Goal: Information Seeking & Learning: Learn about a topic

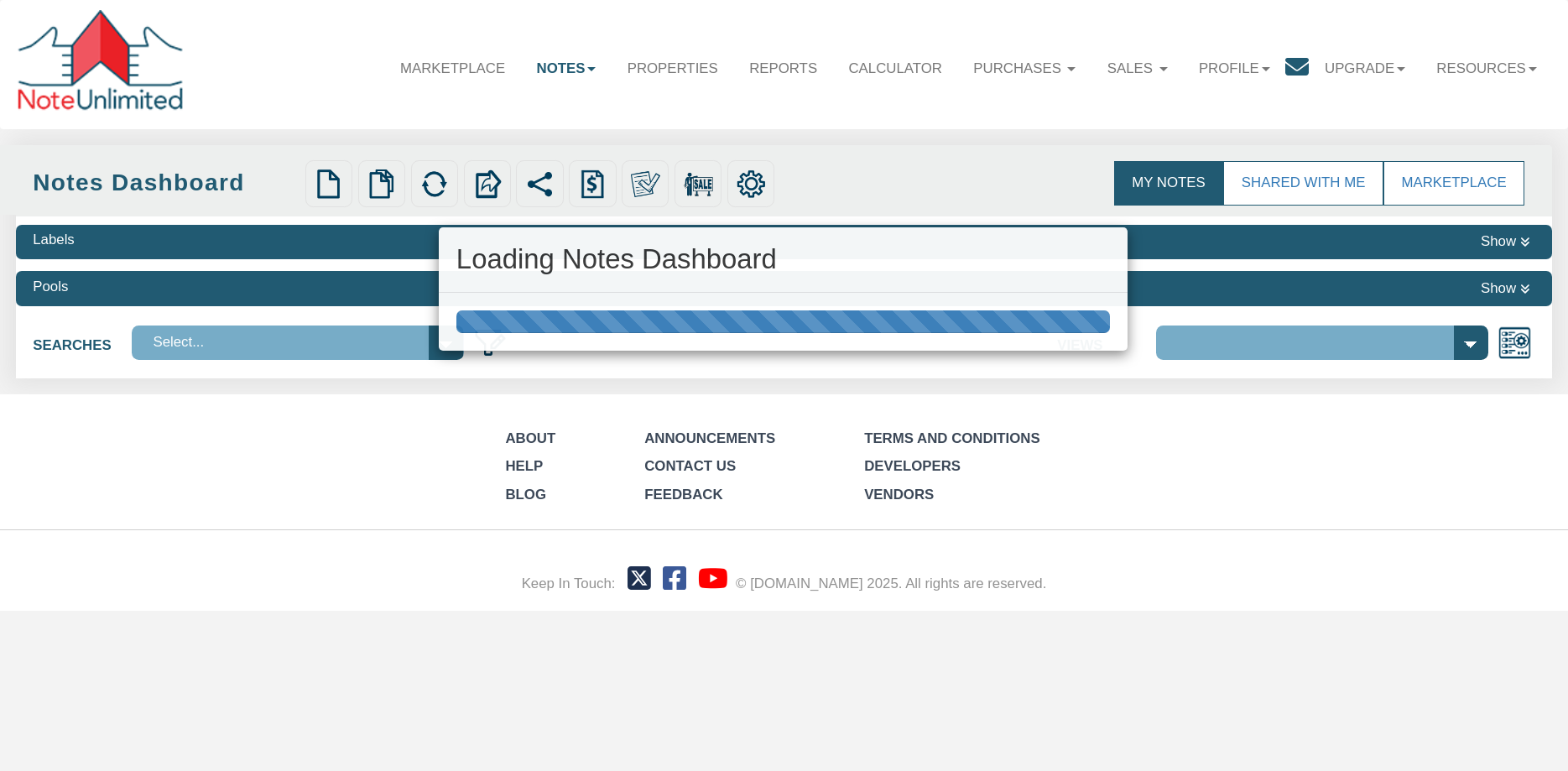
select select "3"
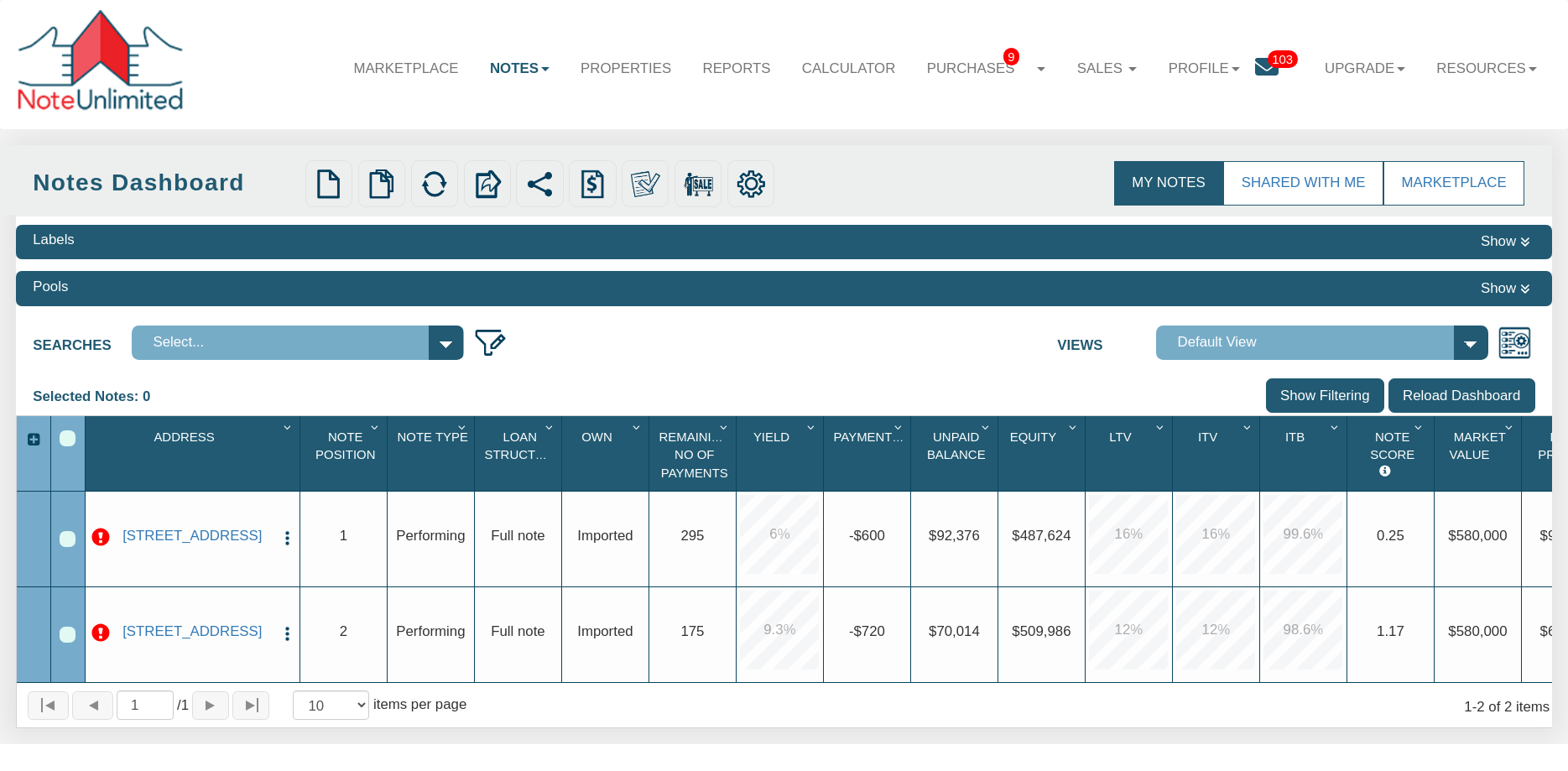
click at [519, 73] on link "Notes" at bounding box center [519, 69] width 90 height 48
click at [518, 73] on link "Notes" at bounding box center [519, 69] width 90 height 48
click at [596, 73] on link "Properties" at bounding box center [625, 69] width 121 height 48
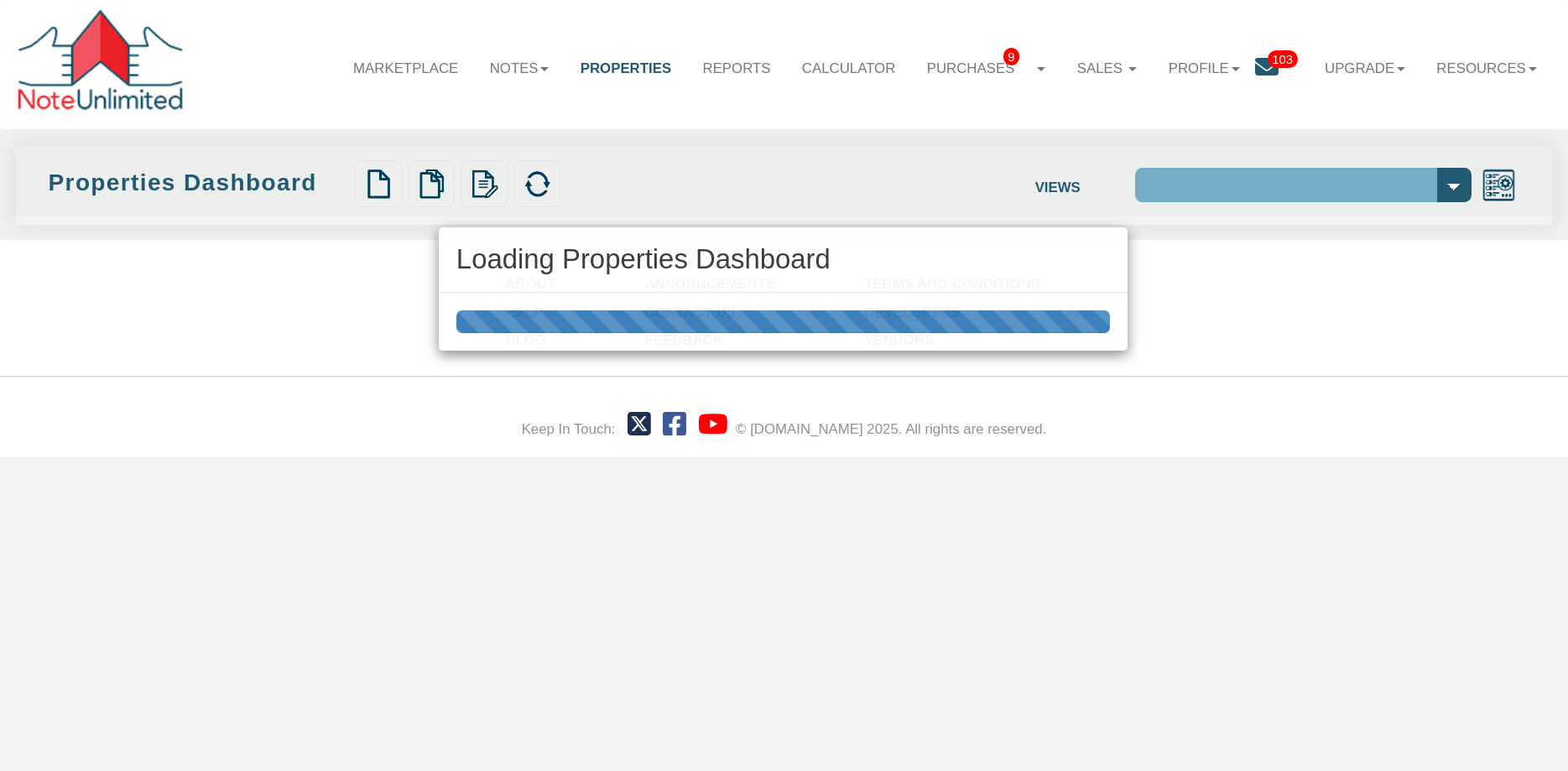
select select "138"
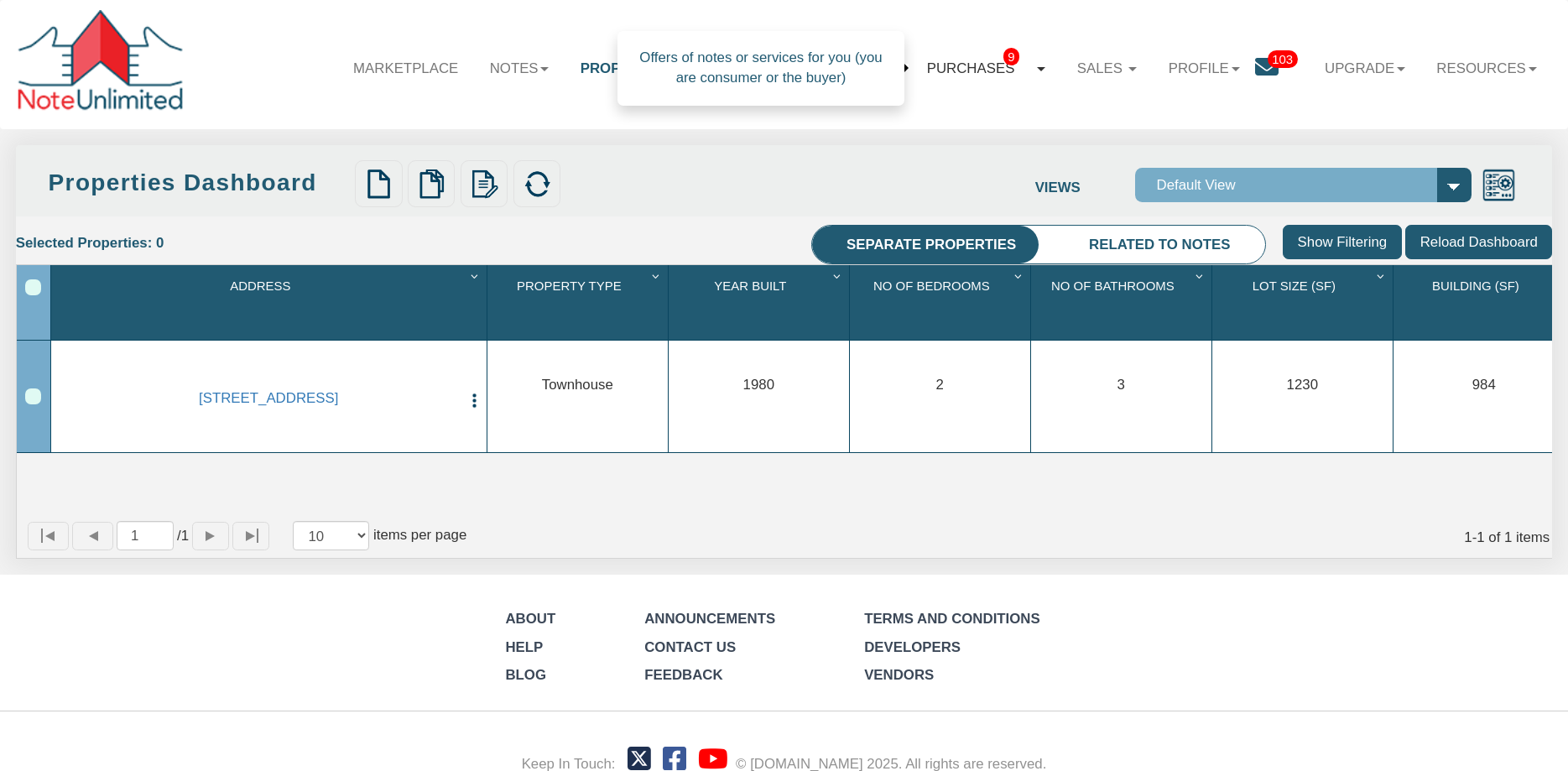
click at [951, 67] on link "Purchases 9" at bounding box center [986, 69] width 150 height 48
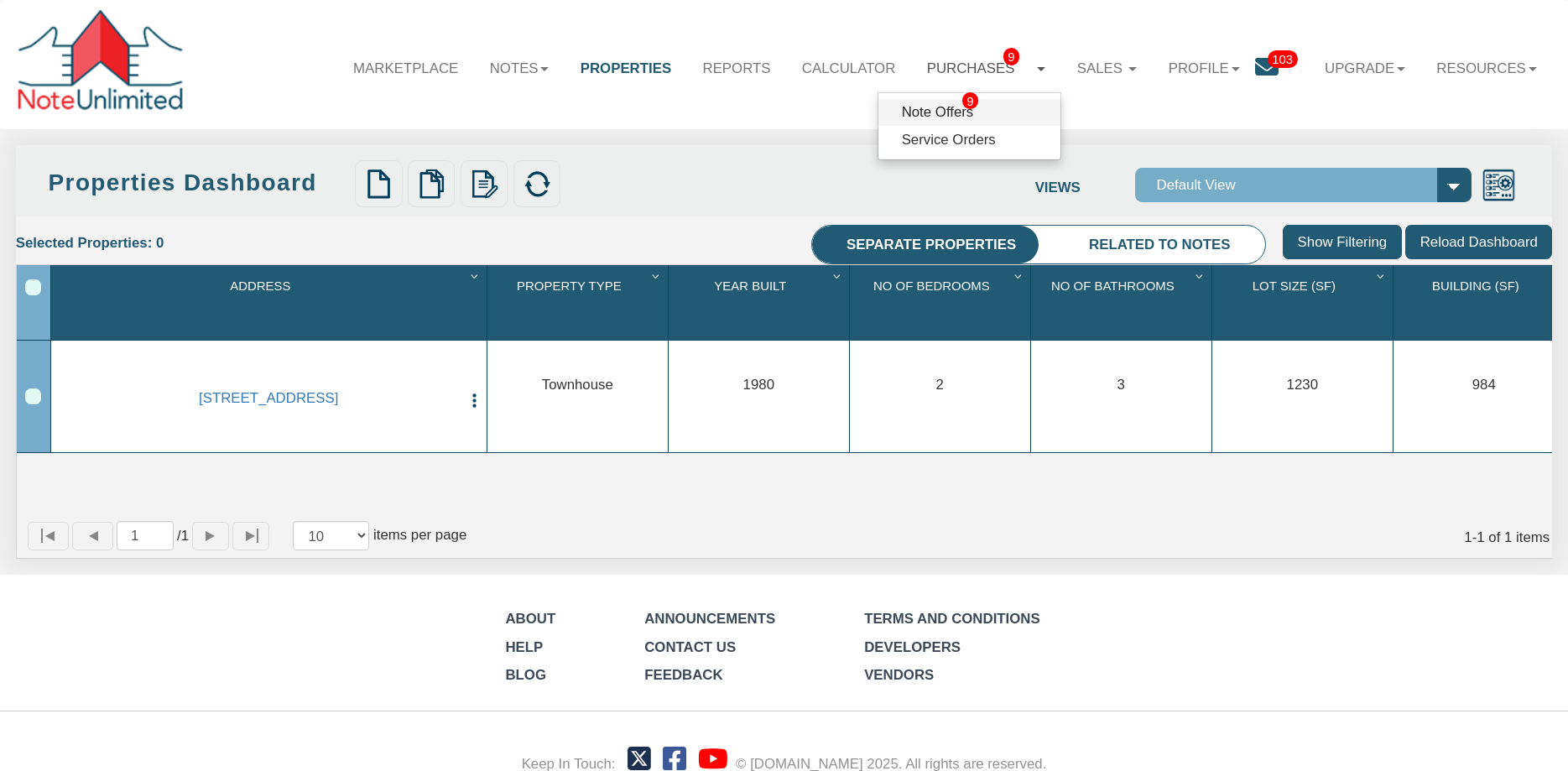
click at [921, 112] on link "Note Offers 9" at bounding box center [969, 112] width 182 height 27
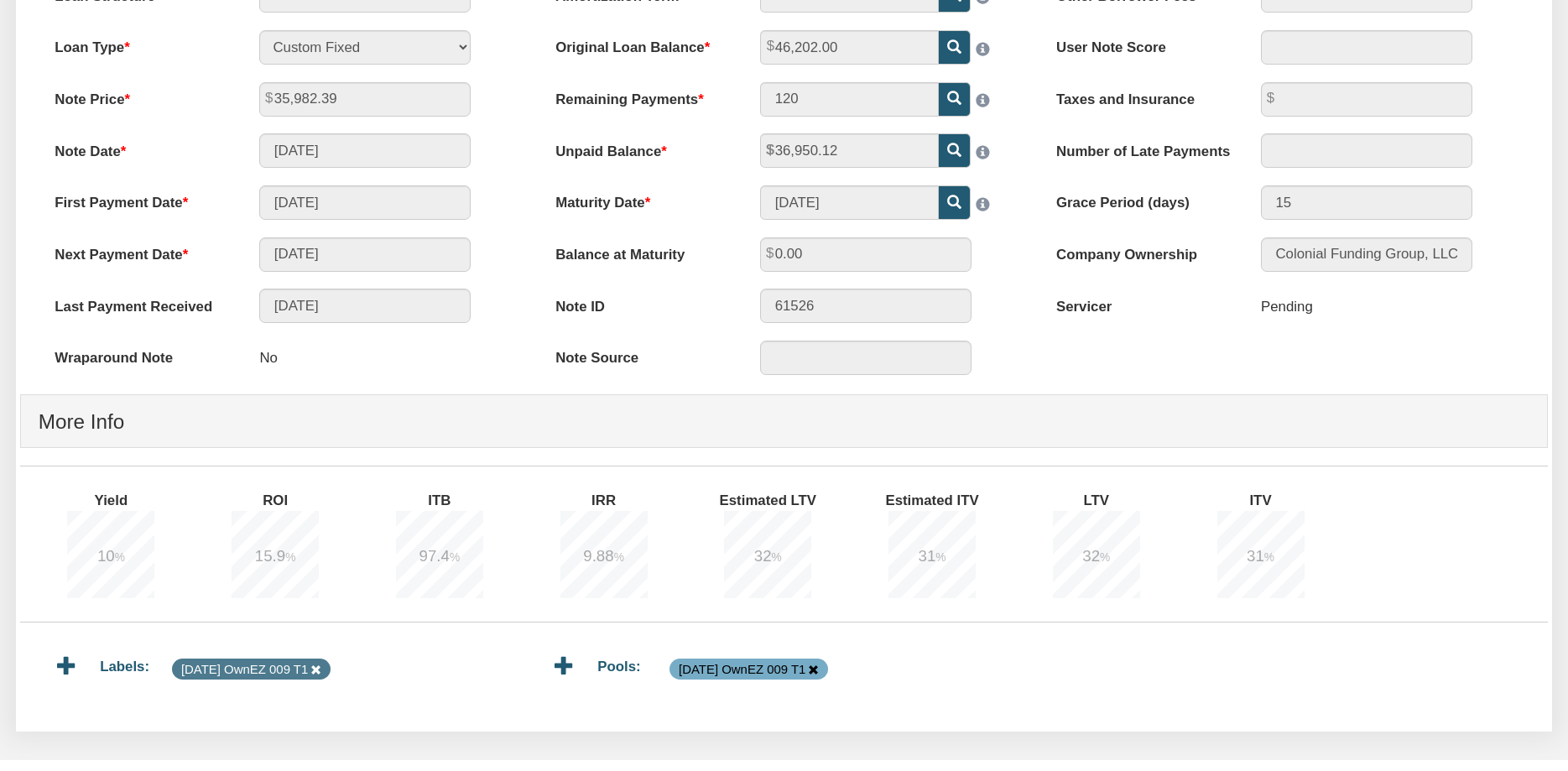
scroll to position [437, 0]
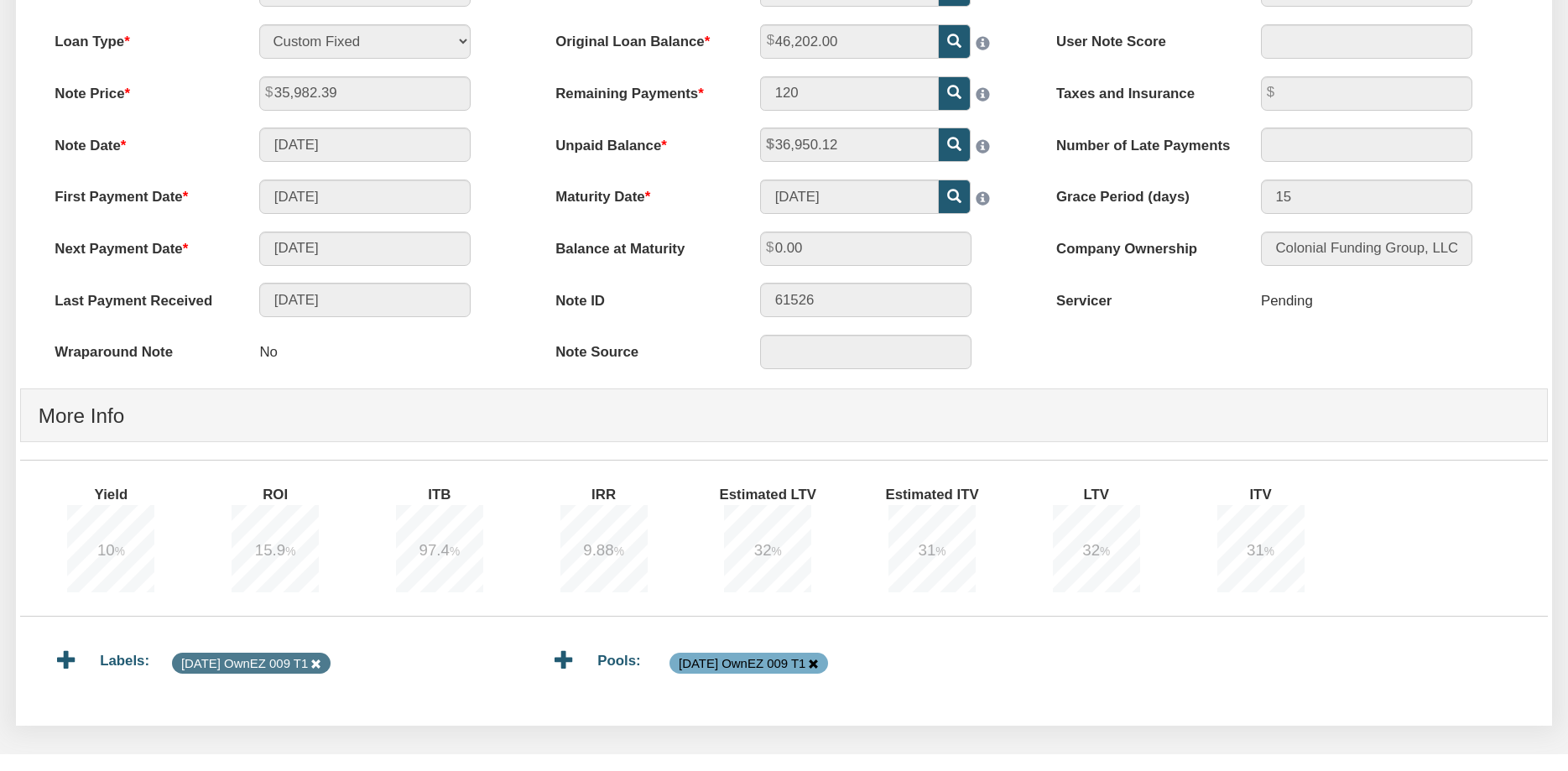
click at [438, 495] on label "ITB" at bounding box center [448, 491] width 190 height 28
click at [450, 549] on u "%" at bounding box center [455, 551] width 10 height 13
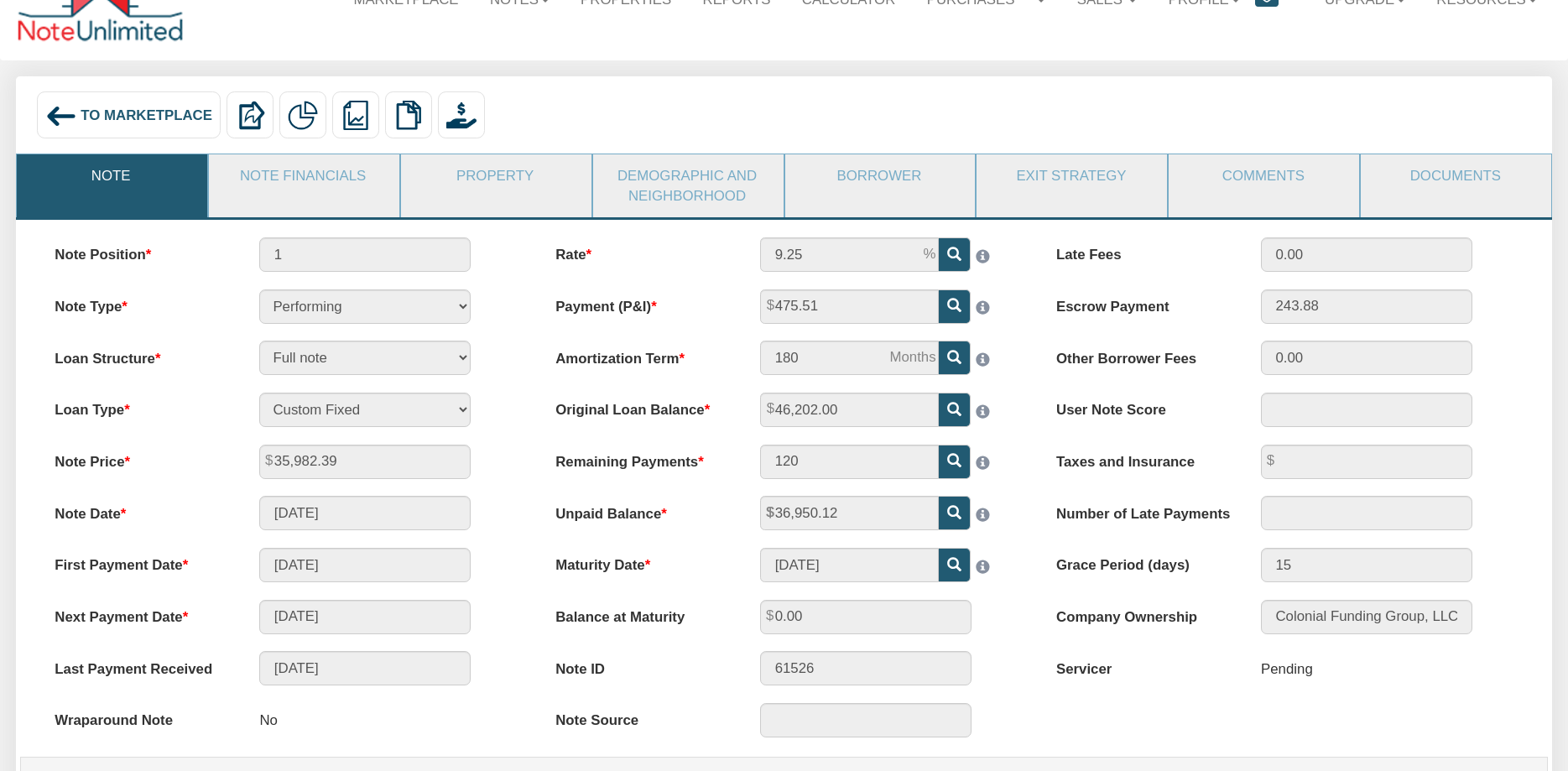
scroll to position [72, 0]
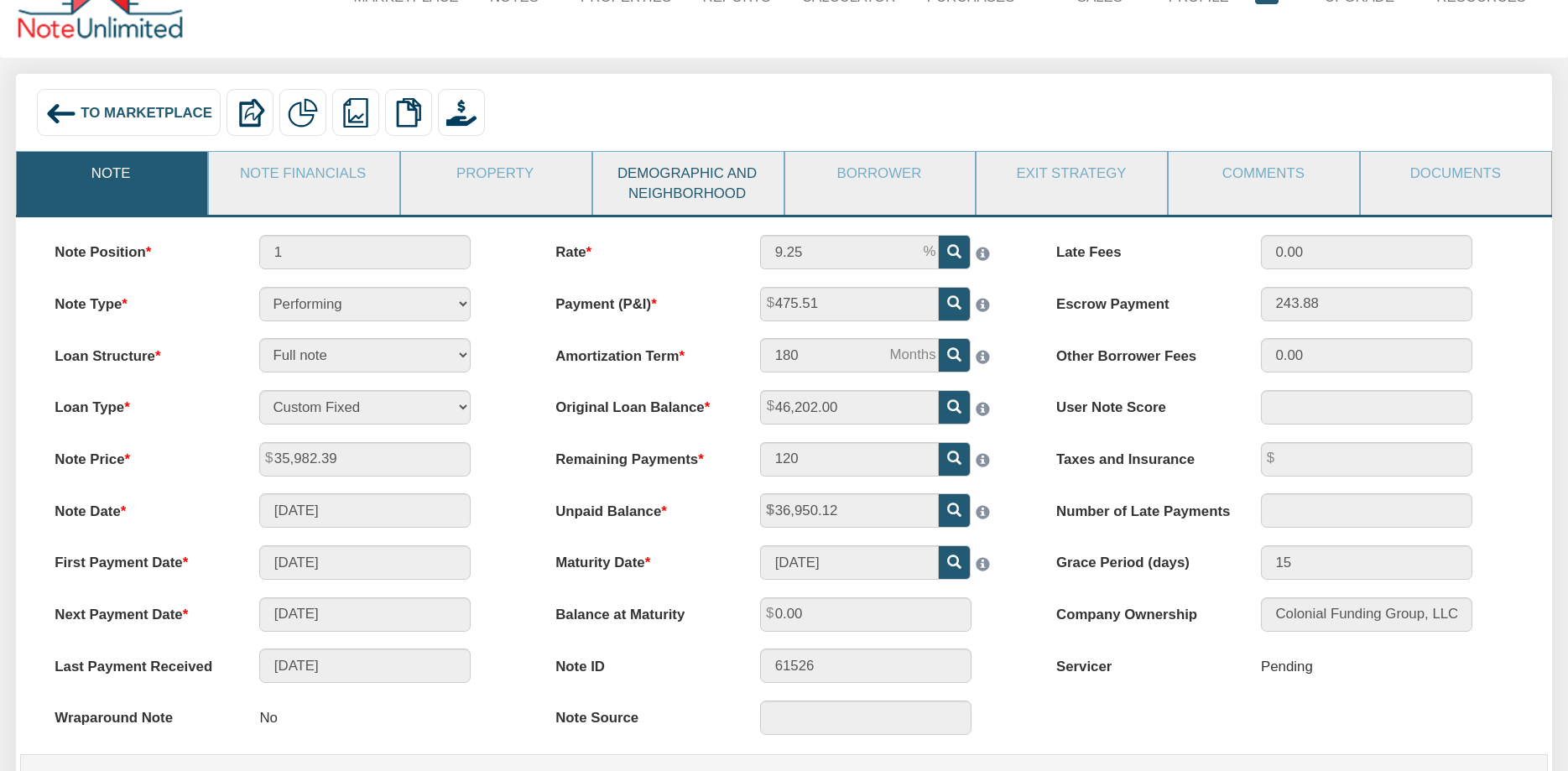
click at [690, 178] on link "Demographic and Neighborhood" at bounding box center [688, 183] width 189 height 63
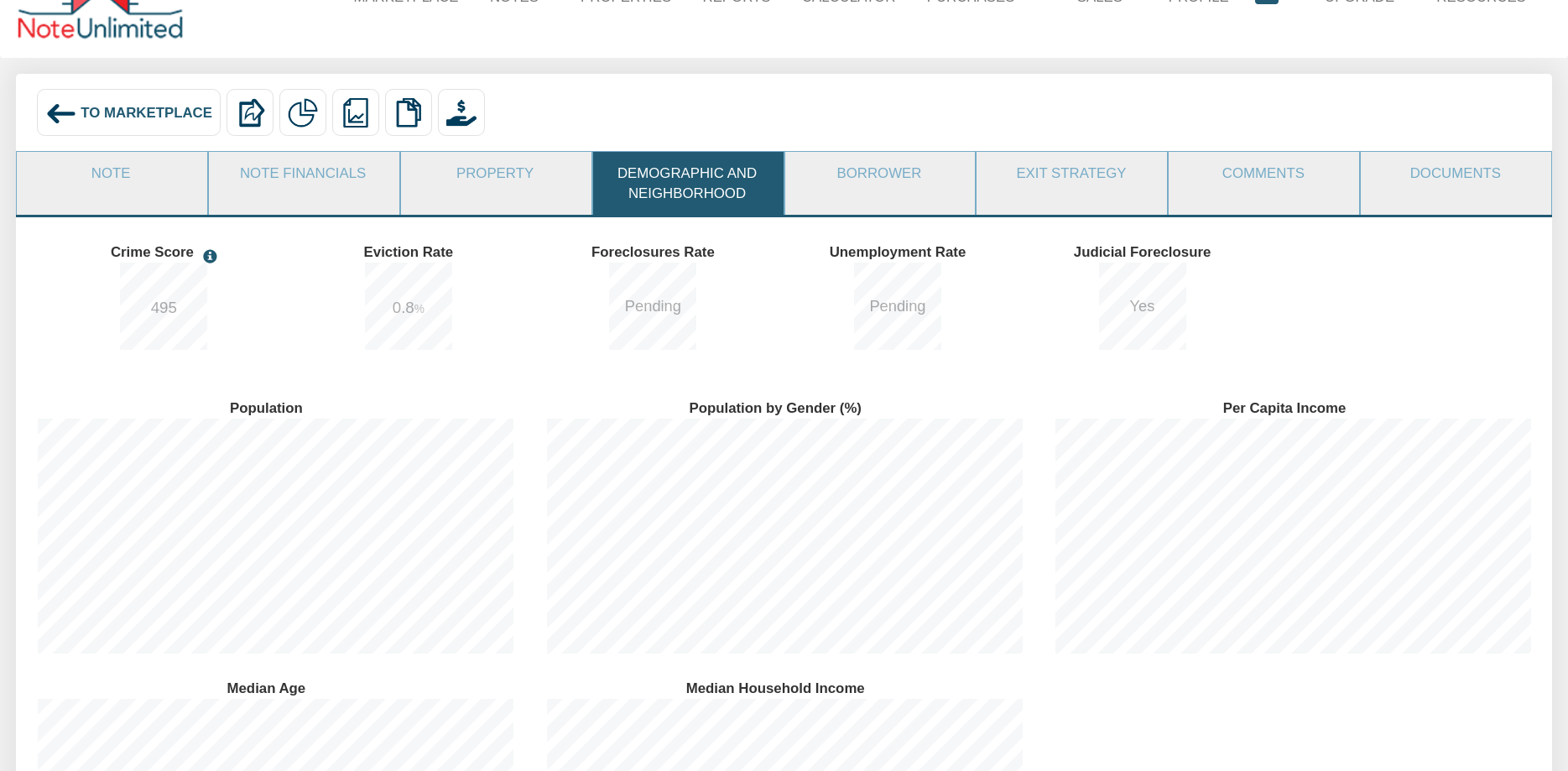
click at [159, 307] on span "495" at bounding box center [164, 308] width 26 height 17
click at [860, 168] on link "Borrower" at bounding box center [880, 173] width 189 height 43
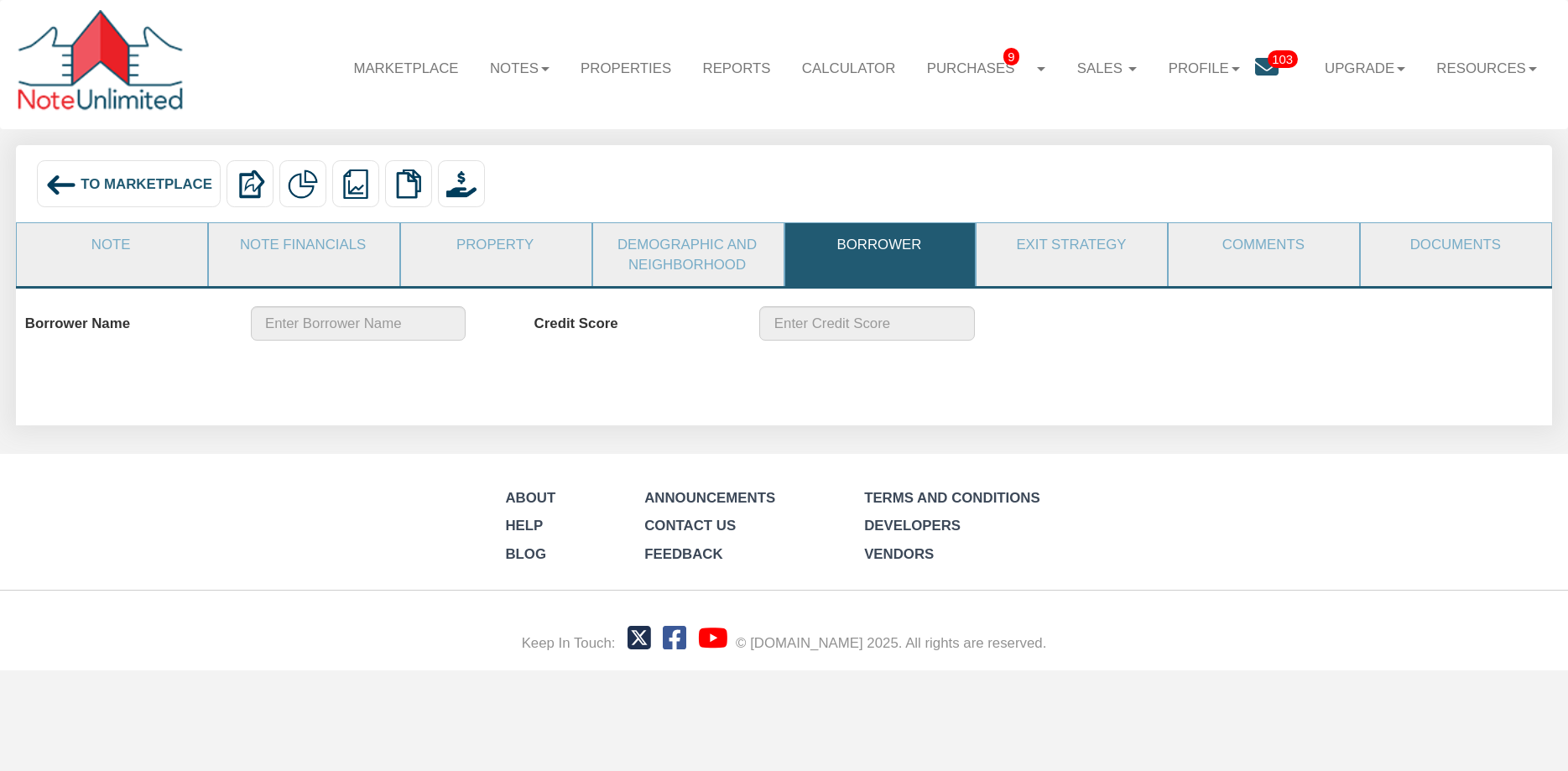
click at [855, 252] on link "Borrower" at bounding box center [880, 245] width 189 height 43
click at [1256, 257] on link "Comments" at bounding box center [1263, 245] width 189 height 43
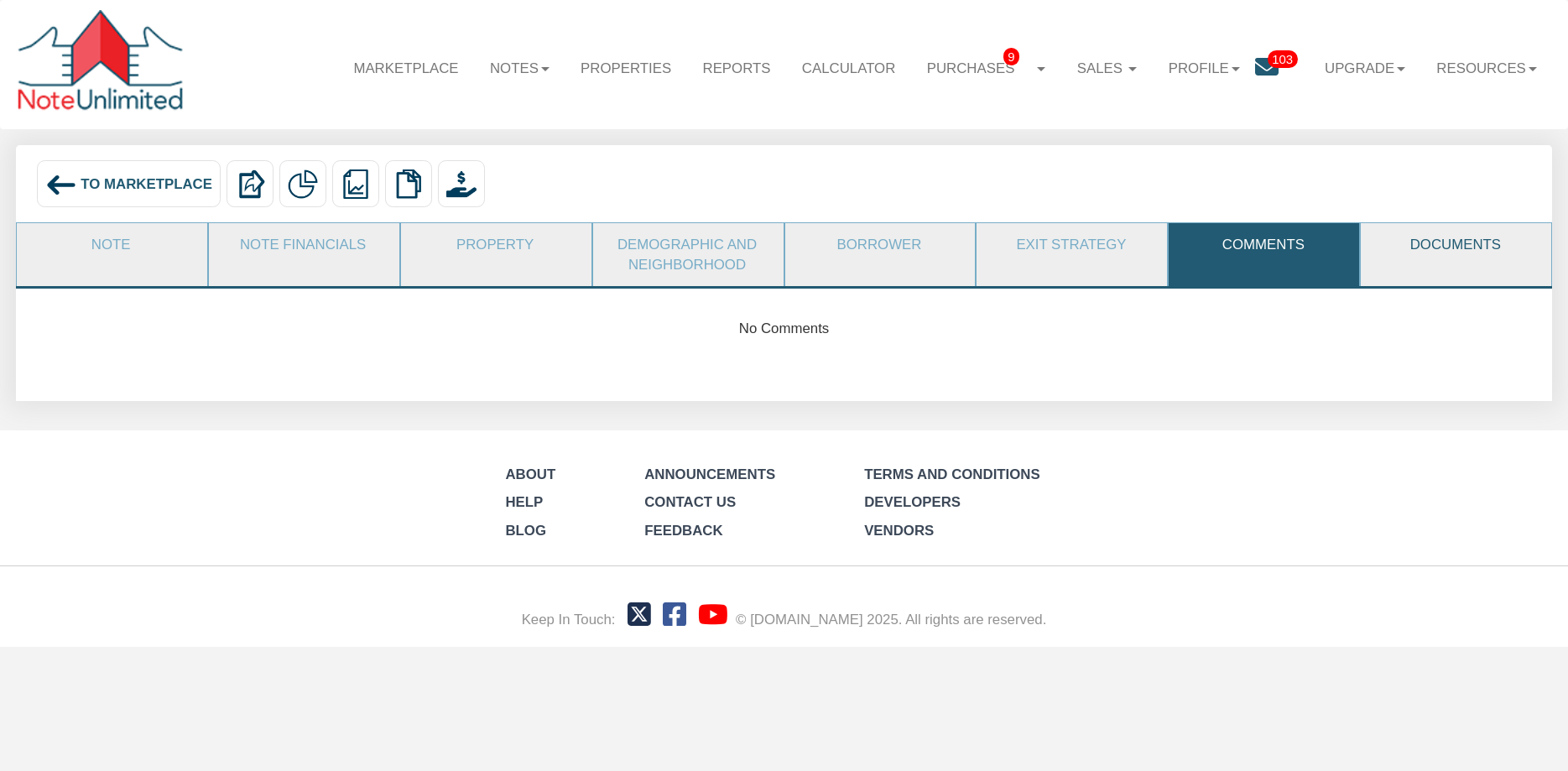
click at [1394, 240] on link "Documents" at bounding box center [1455, 245] width 189 height 43
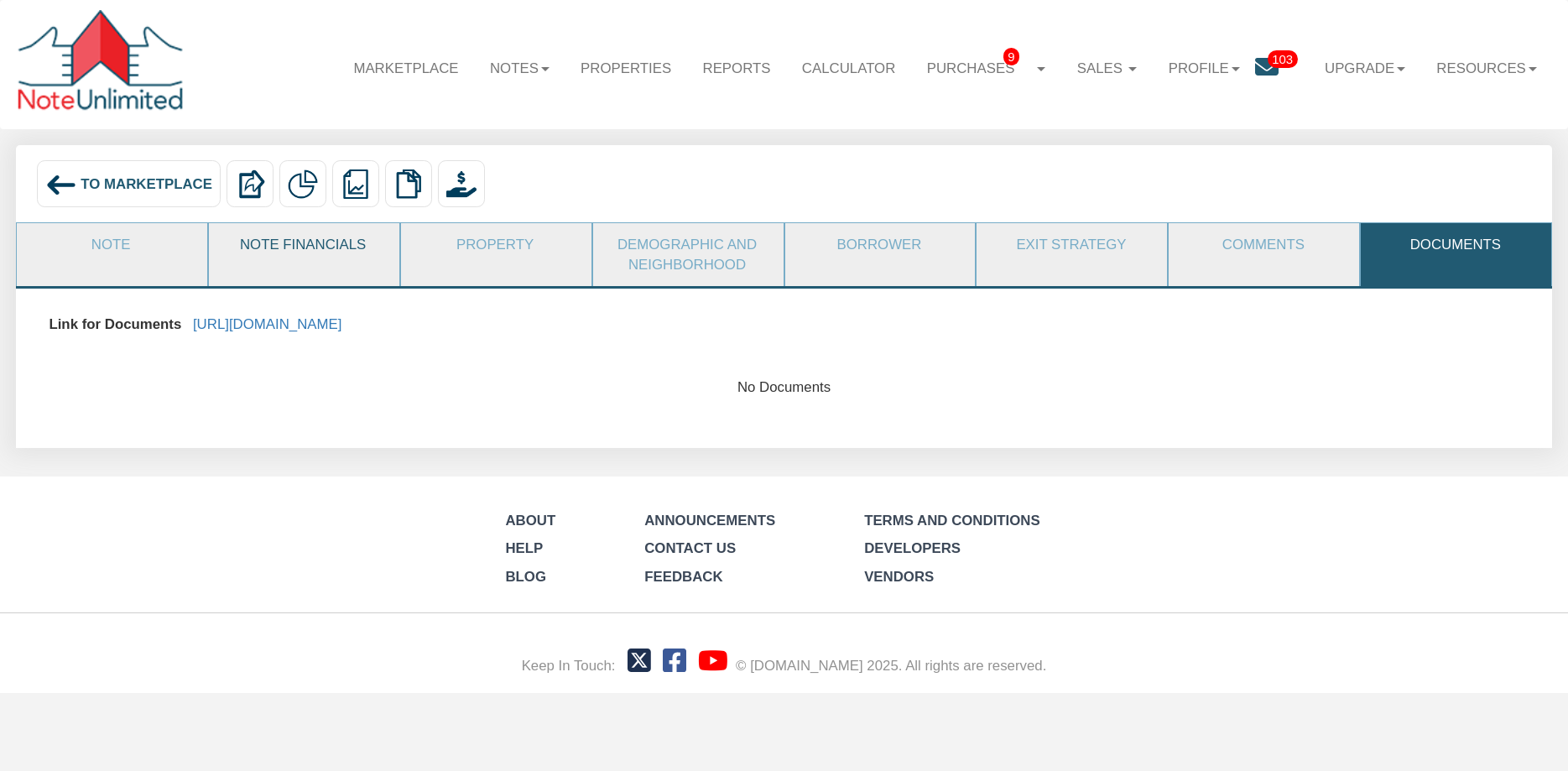
click at [335, 241] on link "Note Financials" at bounding box center [303, 245] width 189 height 43
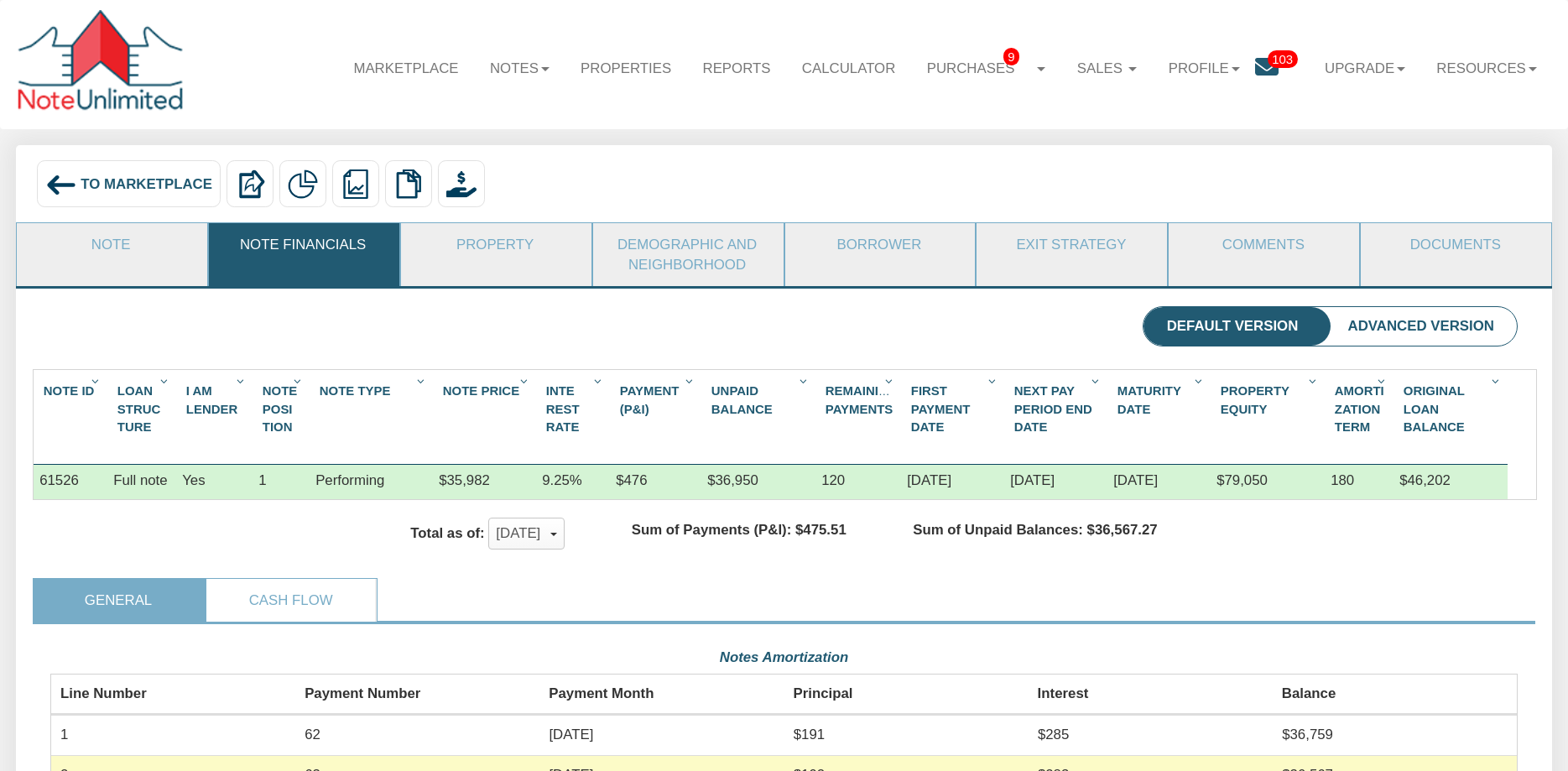
scroll to position [365, 1468]
click at [127, 187] on span "To Marketplace" at bounding box center [146, 184] width 132 height 16
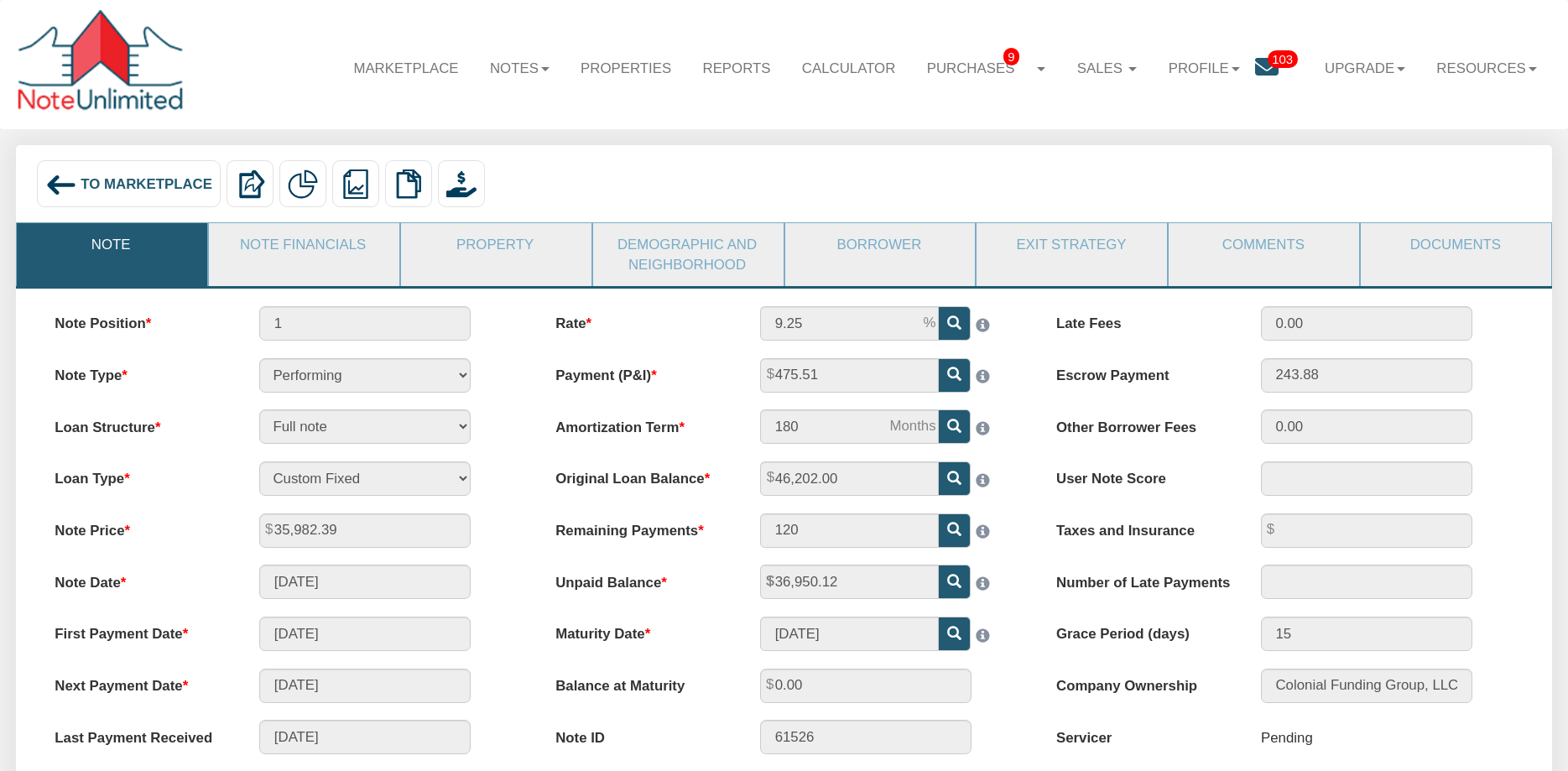
click at [1268, 68] on span "103" at bounding box center [1283, 59] width 30 height 17
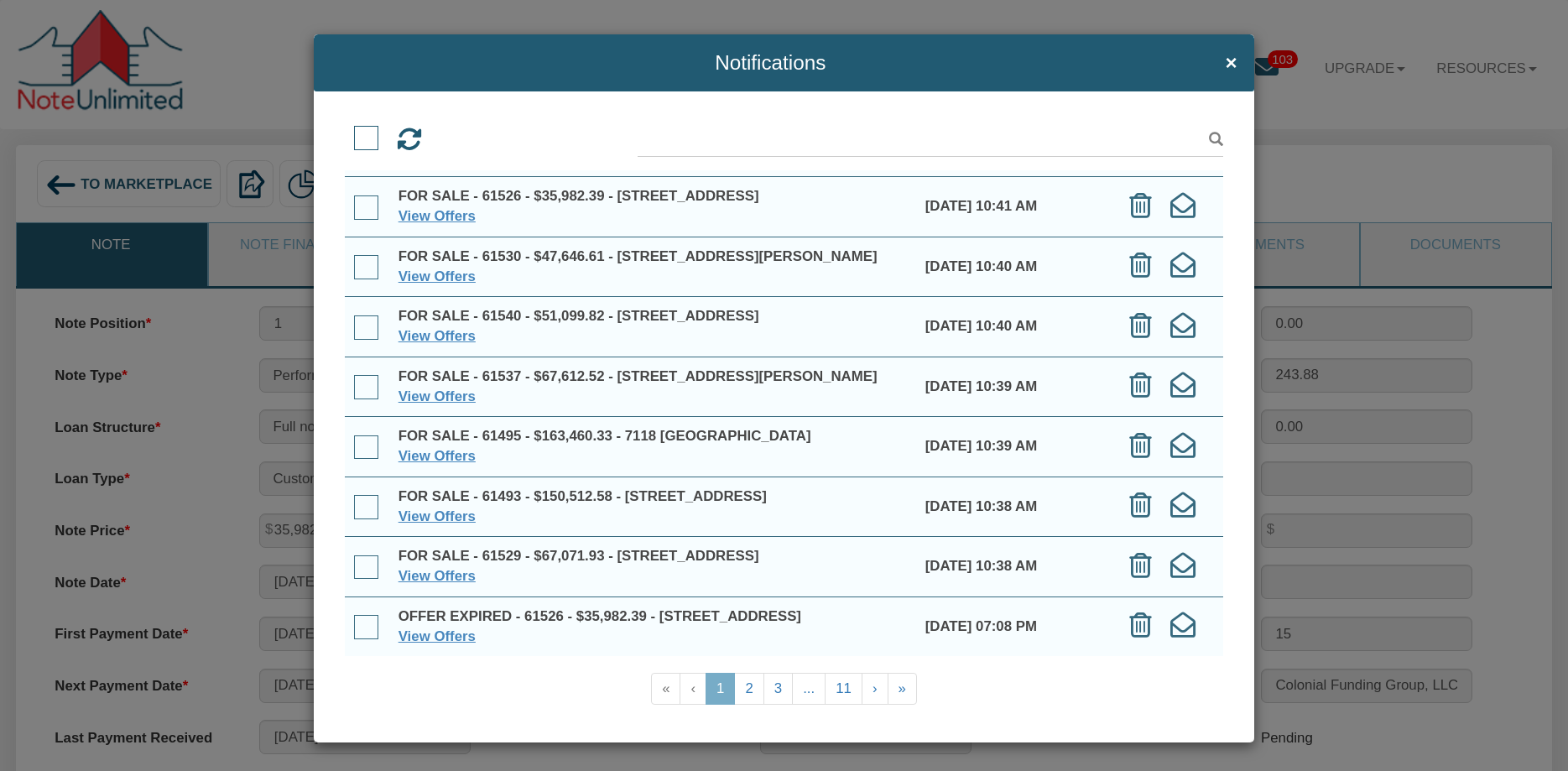
scroll to position [235, 0]
click at [758, 693] on link "2" at bounding box center [749, 688] width 29 height 32
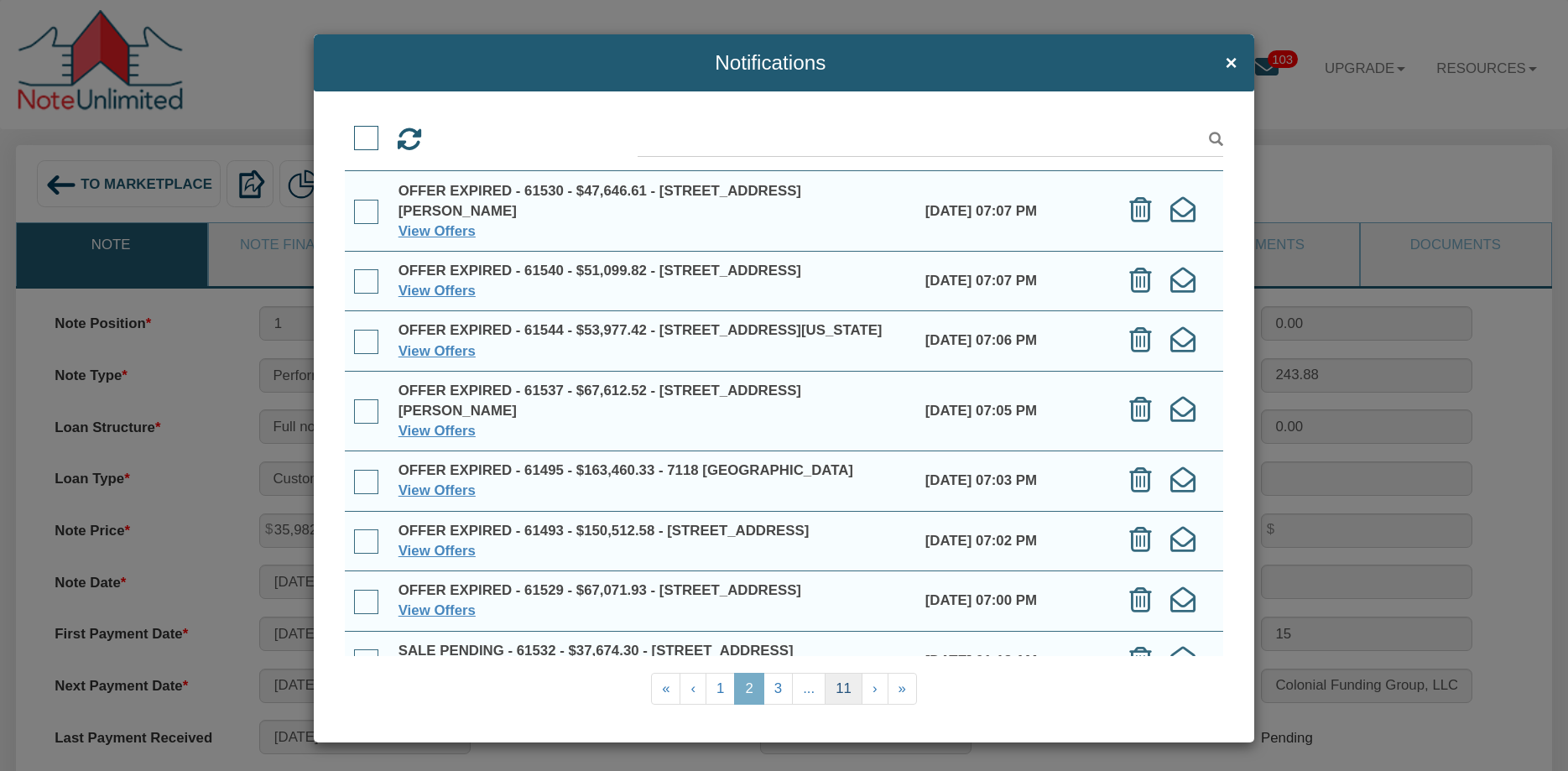
click at [843, 689] on link "11" at bounding box center [843, 688] width 38 height 32
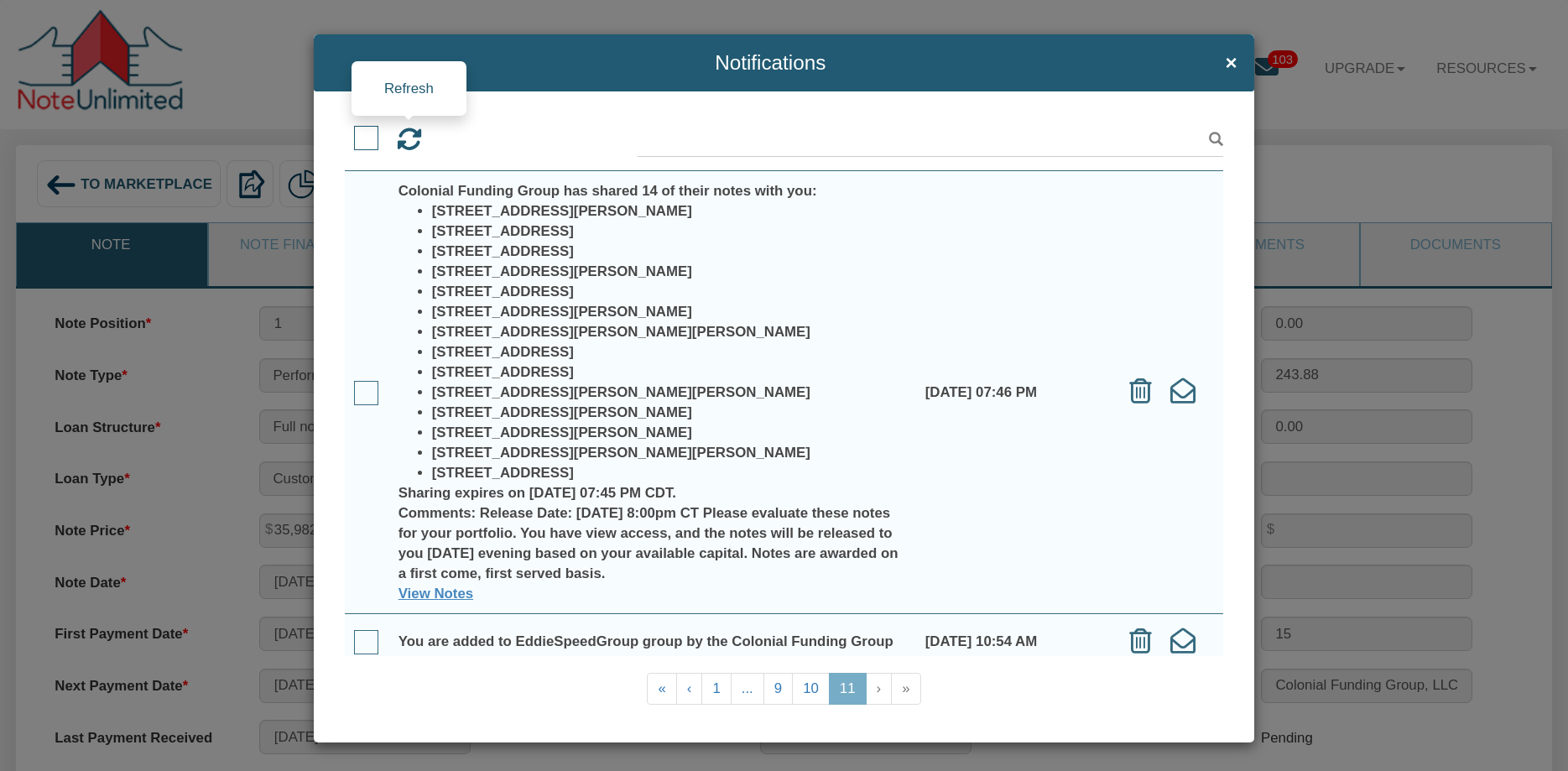
click at [414, 139] on icon at bounding box center [409, 139] width 25 height 25
click at [712, 689] on link "1" at bounding box center [716, 688] width 29 height 32
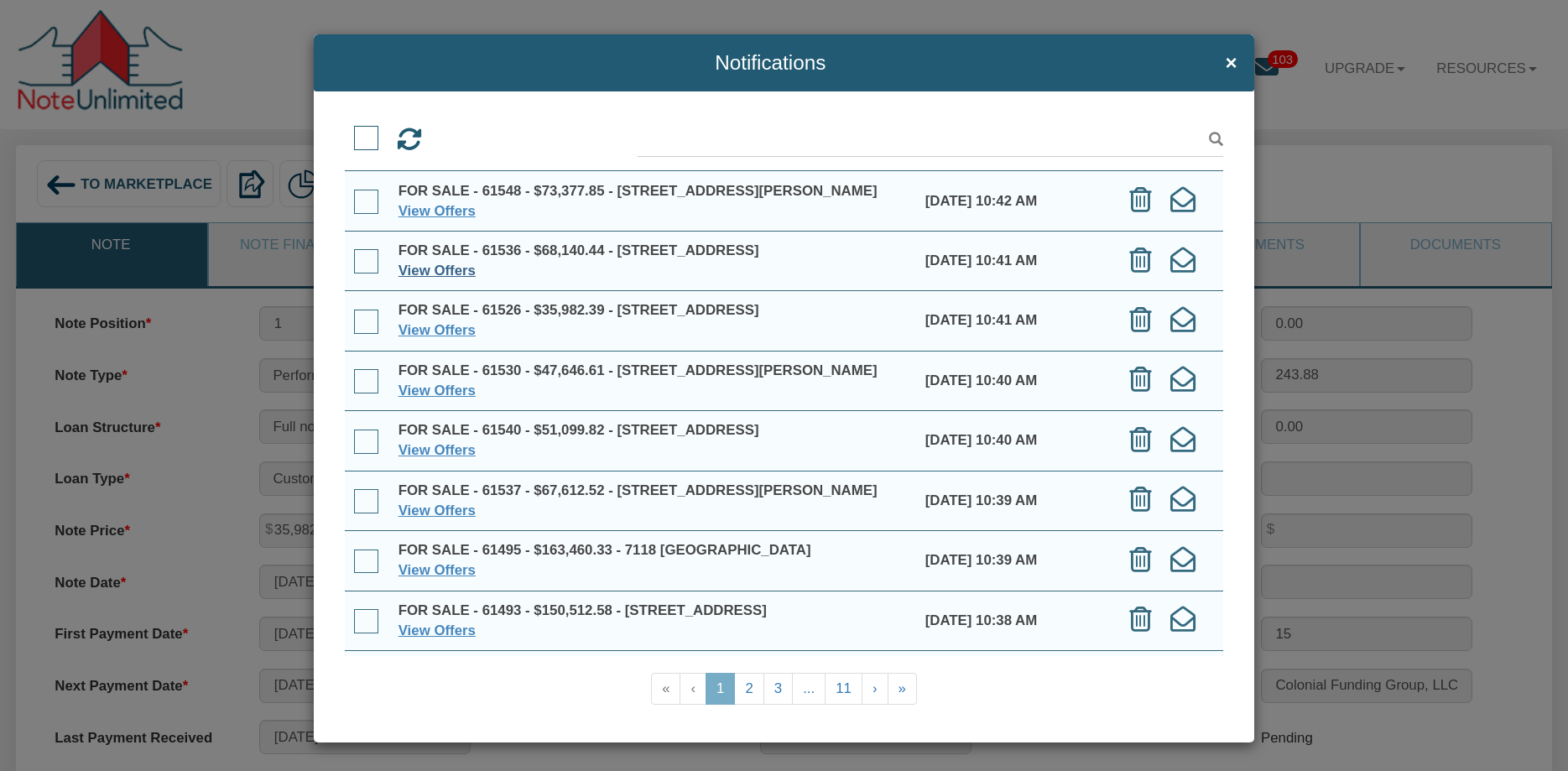
click at [422, 278] on link "View Offers" at bounding box center [438, 270] width 78 height 16
